Goal: Check status: Check status

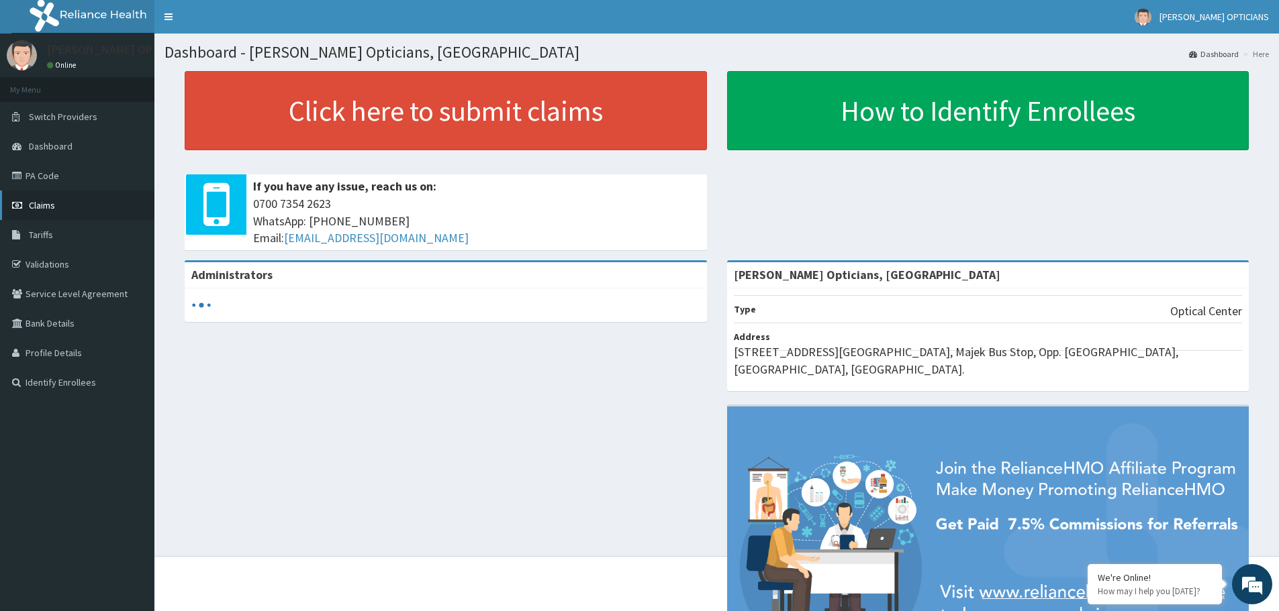
drag, startPoint x: 0, startPoint y: 0, endPoint x: 33, endPoint y: 205, distance: 207.3
click at [33, 205] on span "Claims" at bounding box center [42, 205] width 26 height 12
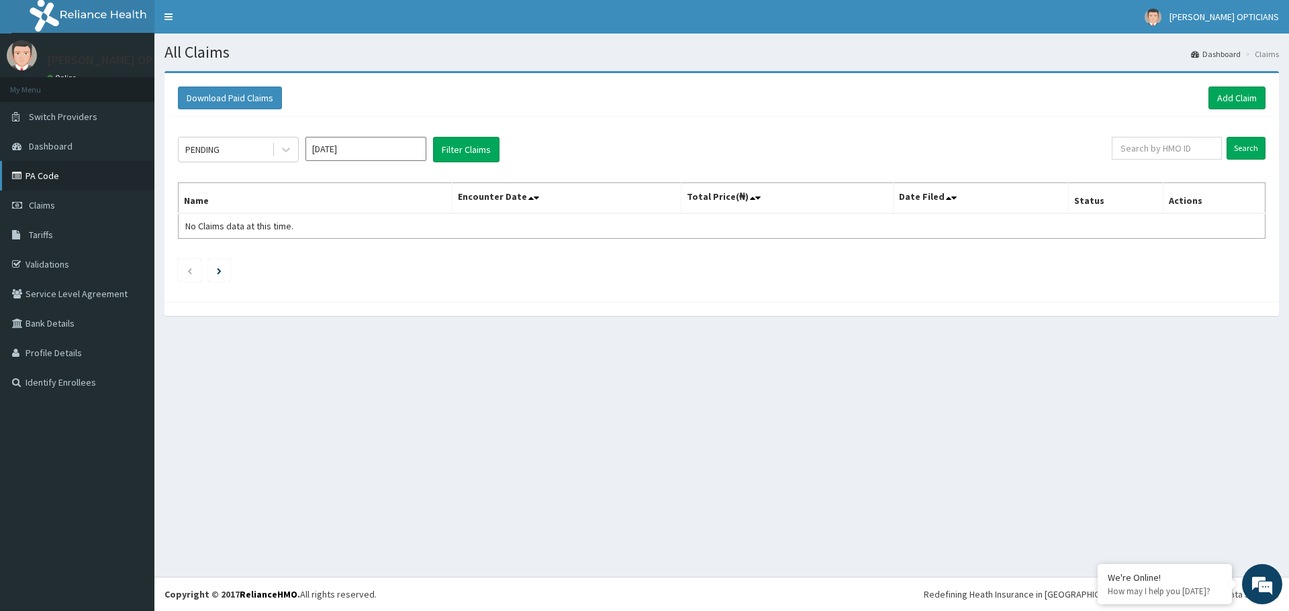
click at [41, 175] on link "PA Code" at bounding box center [77, 176] width 154 height 30
click at [279, 151] on div at bounding box center [286, 150] width 24 height 24
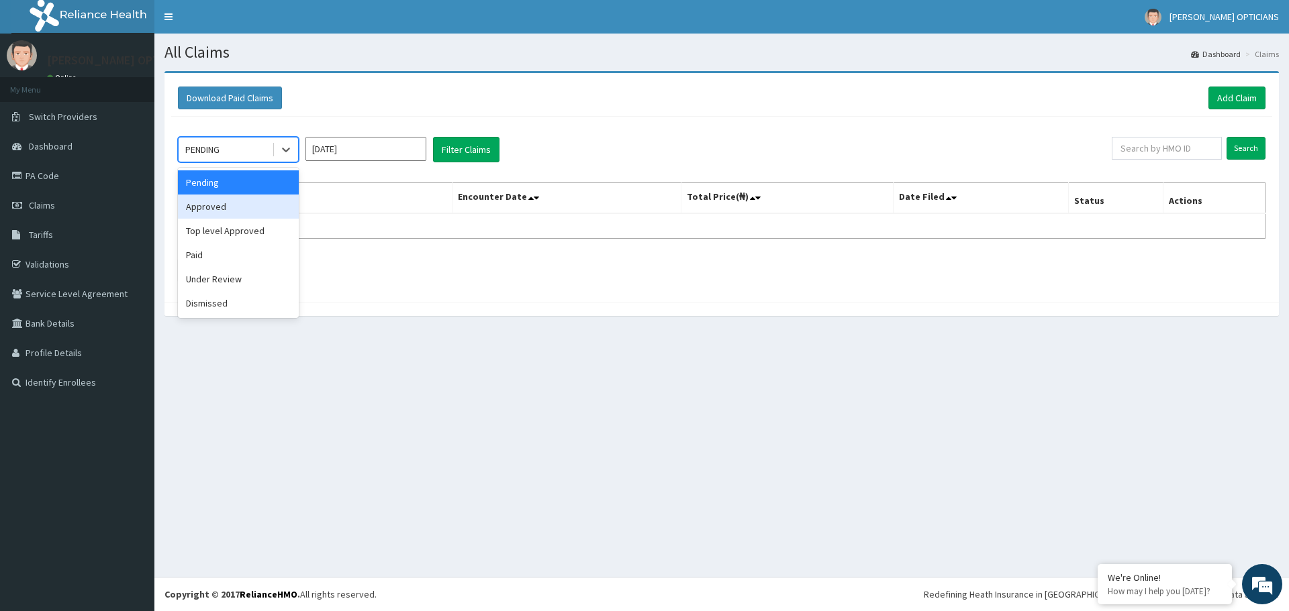
click at [235, 215] on div "Approved" at bounding box center [238, 207] width 121 height 24
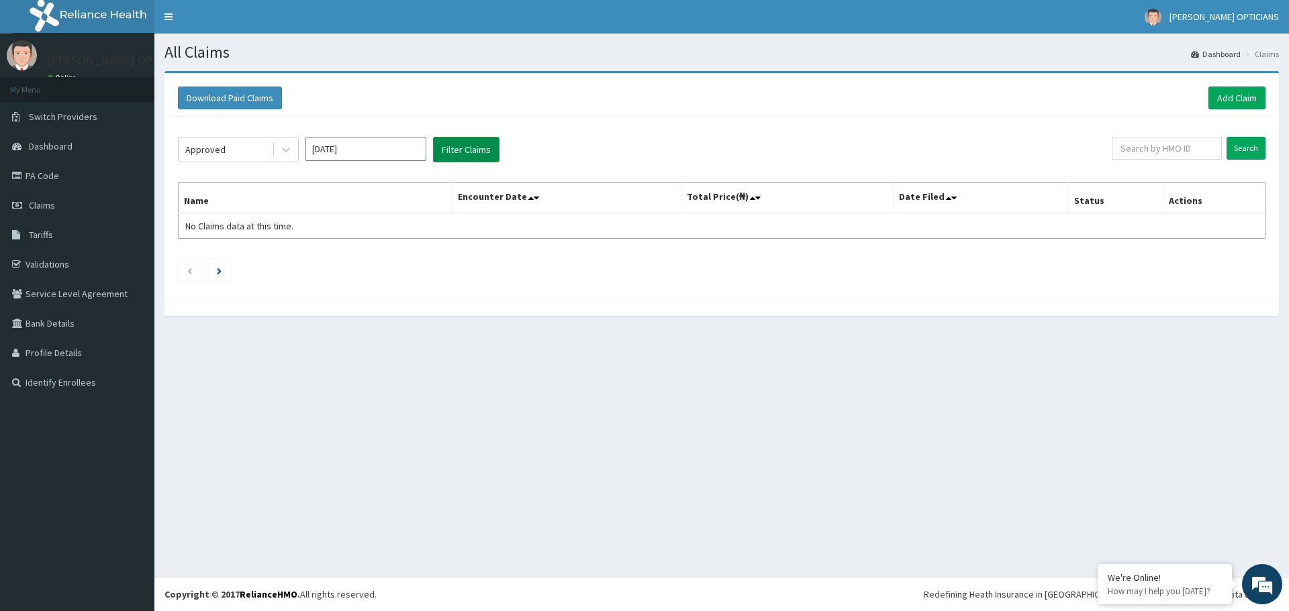
click at [466, 151] on button "Filter Claims" at bounding box center [466, 150] width 66 height 26
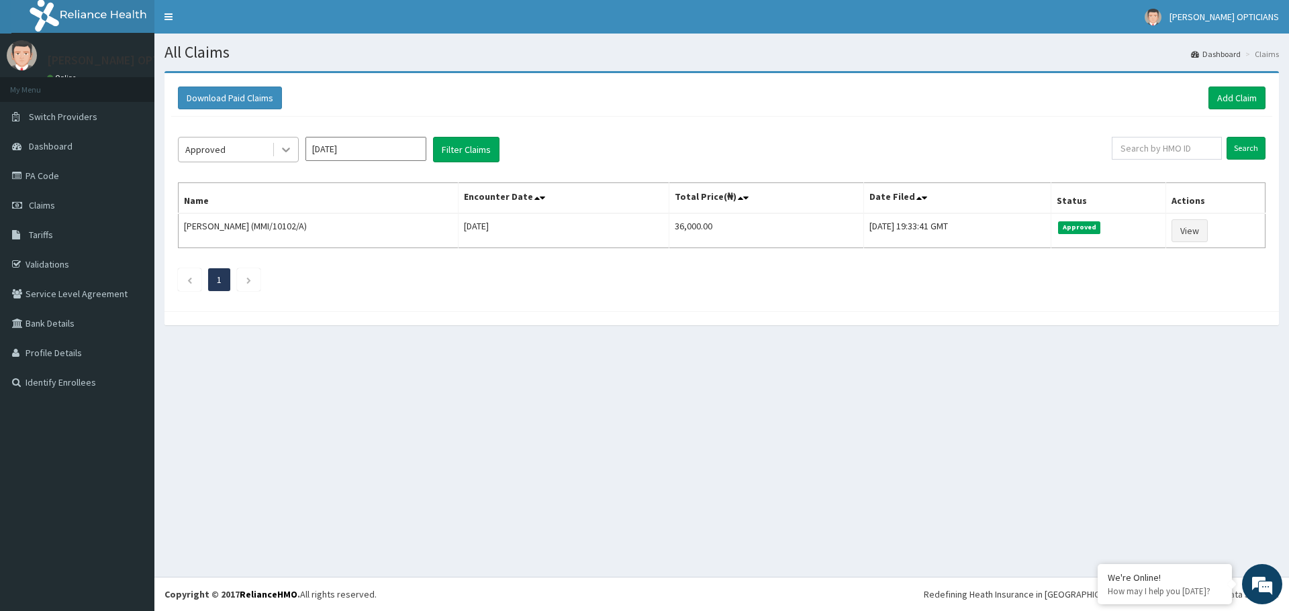
click at [285, 150] on icon at bounding box center [286, 150] width 8 height 5
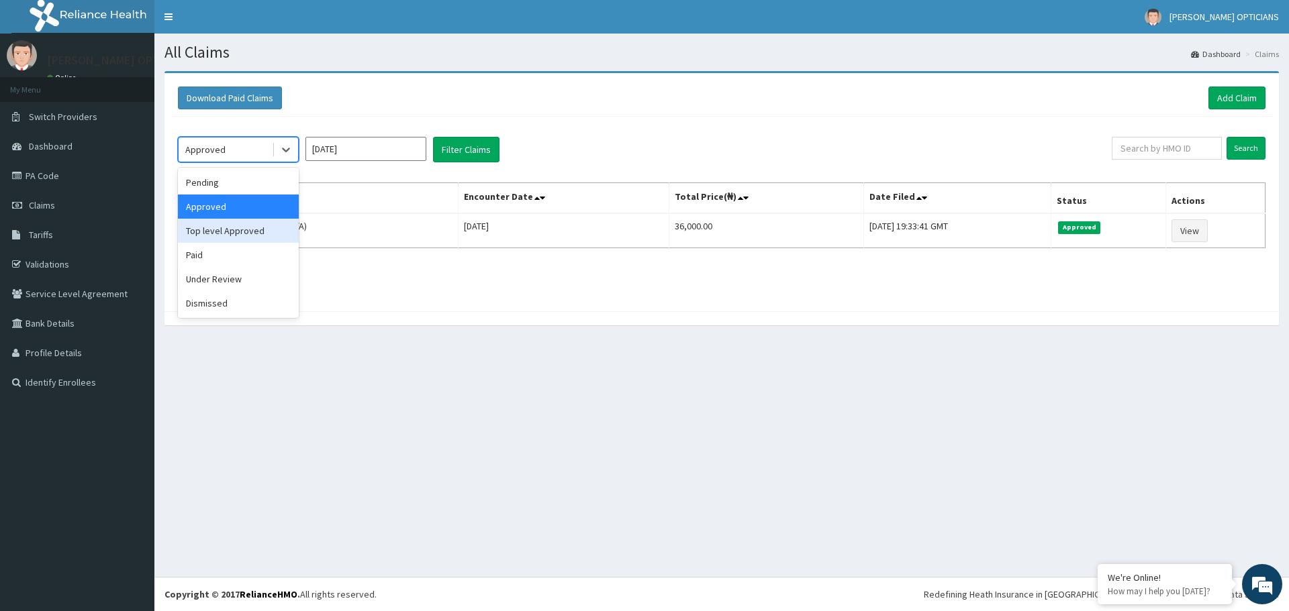
click at [247, 234] on div "Top level Approved" at bounding box center [238, 231] width 121 height 24
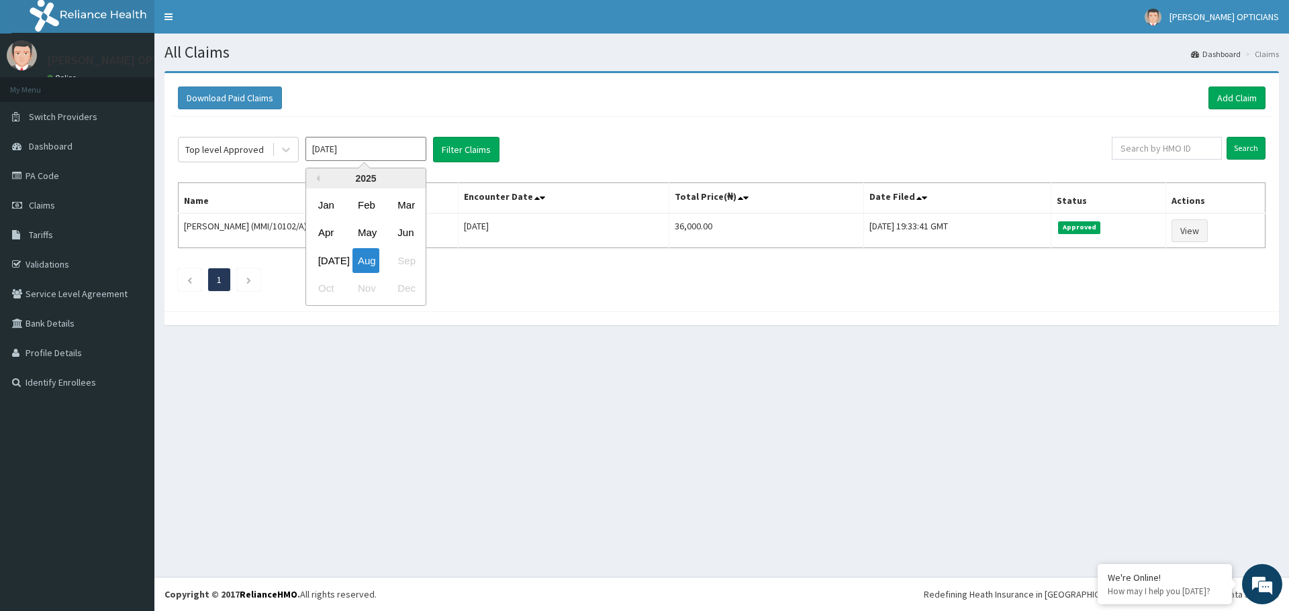
click at [401, 158] on input "[DATE]" at bounding box center [365, 149] width 121 height 24
click at [328, 254] on div "[DATE]" at bounding box center [326, 260] width 27 height 25
type input "[DATE]"
click at [455, 149] on button "Filter Claims" at bounding box center [466, 150] width 66 height 26
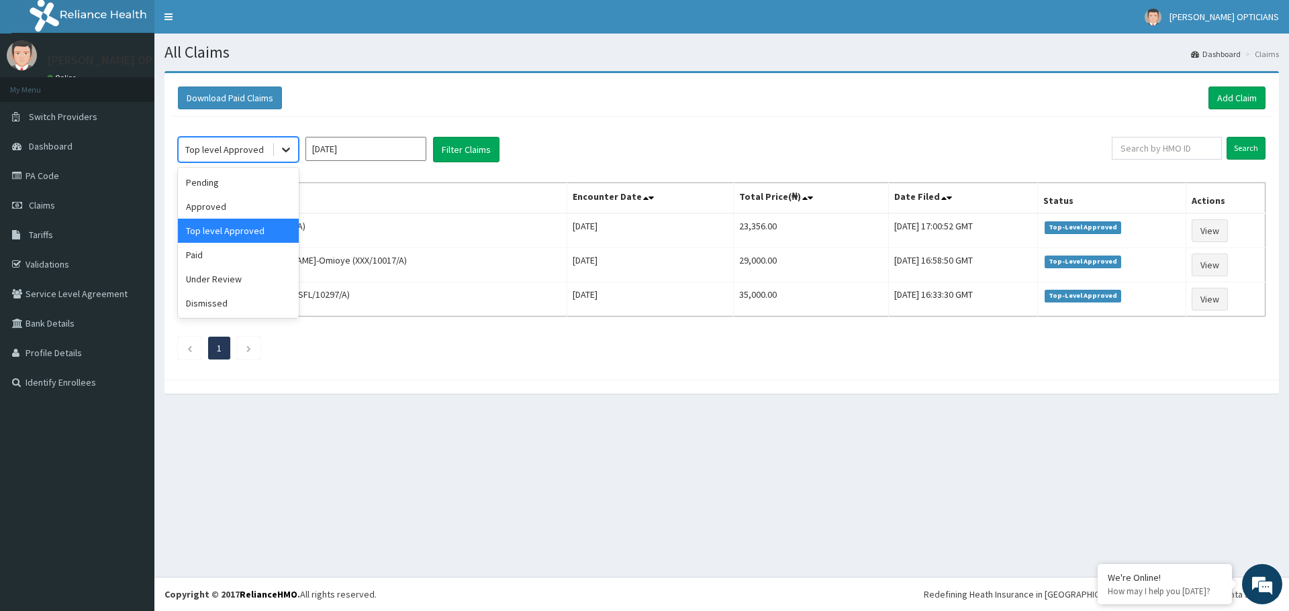
click at [287, 150] on icon at bounding box center [286, 150] width 8 height 5
click at [240, 187] on div "Pending" at bounding box center [238, 182] width 121 height 24
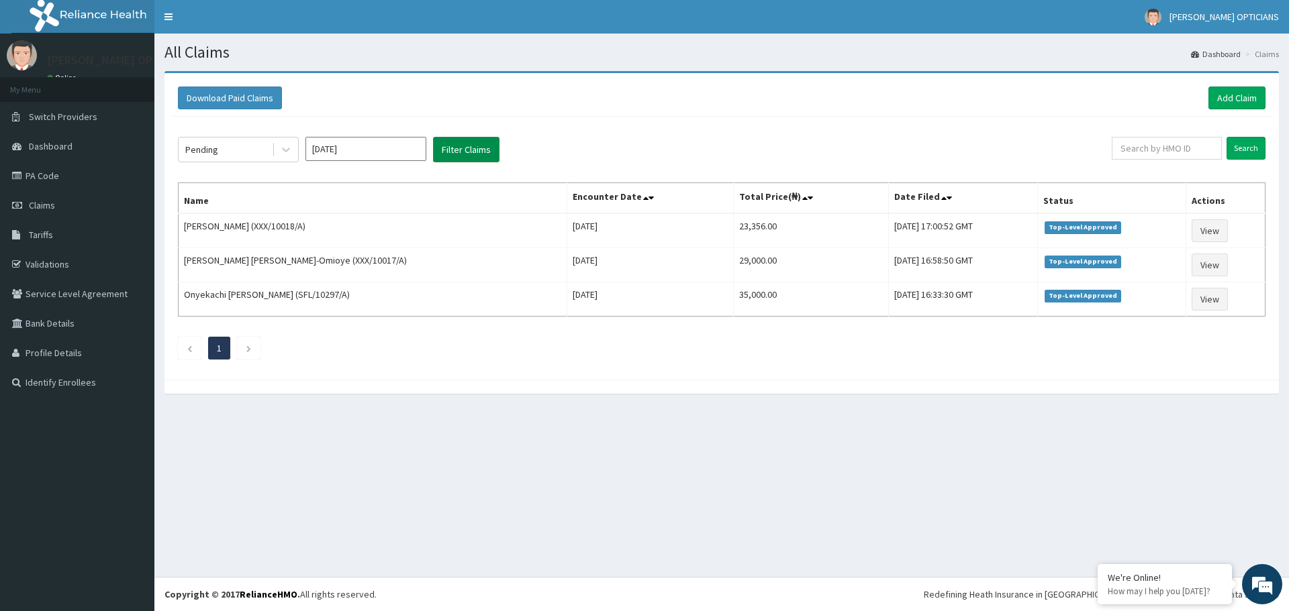
click at [486, 142] on button "Filter Claims" at bounding box center [466, 150] width 66 height 26
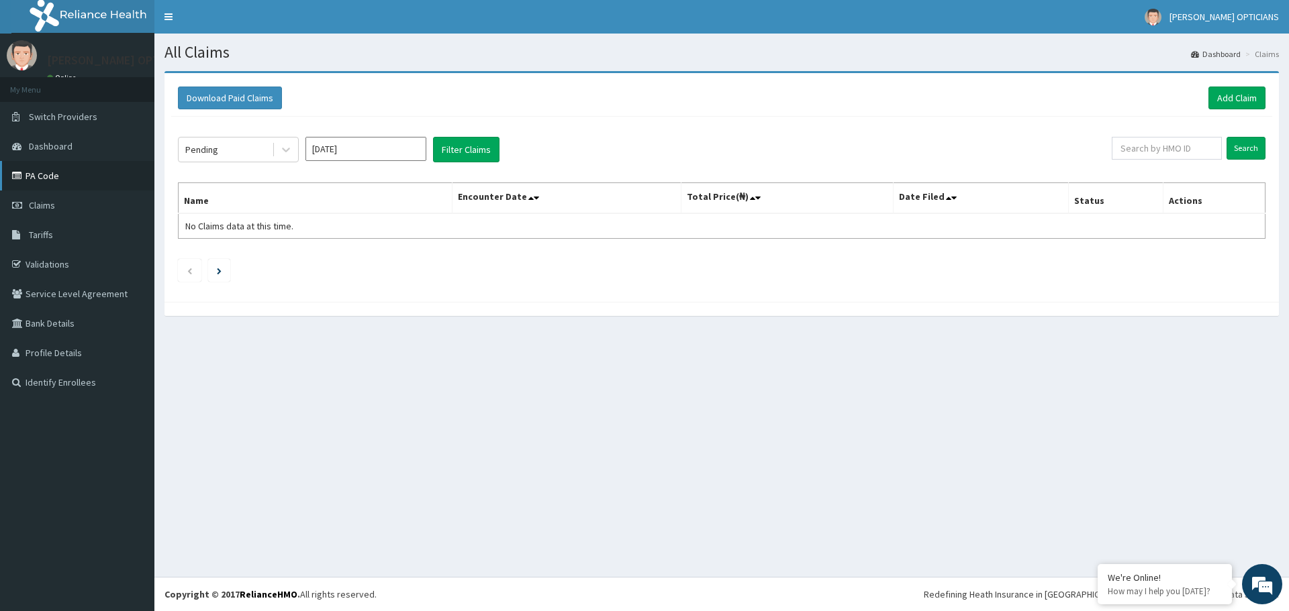
click at [42, 172] on link "PA Code" at bounding box center [77, 176] width 154 height 30
